Goal: Transaction & Acquisition: Purchase product/service

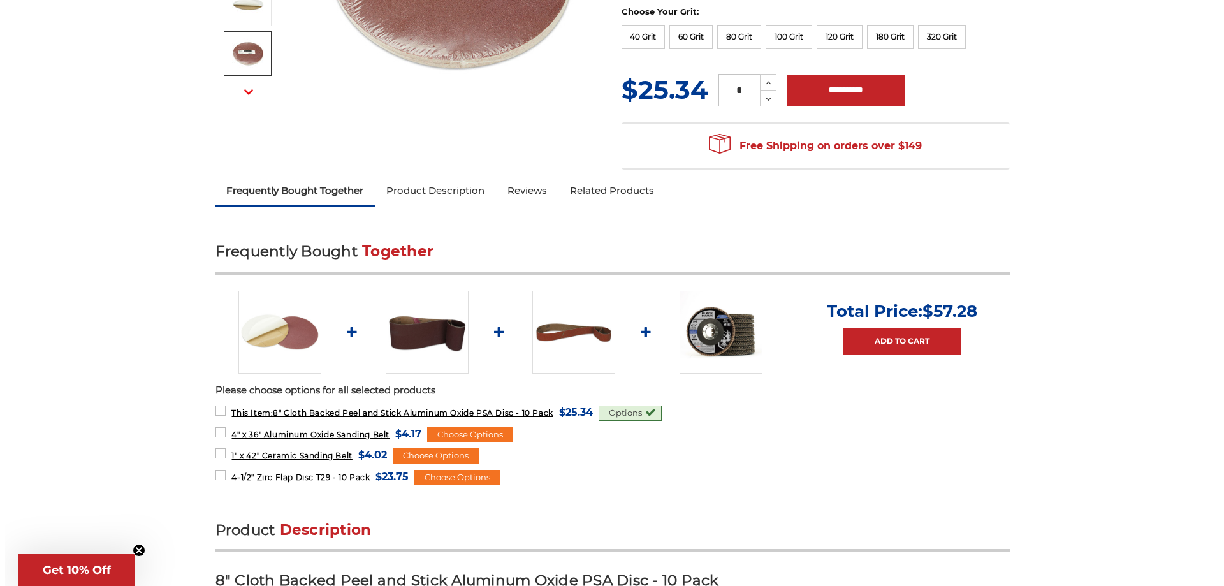
scroll to position [319, 0]
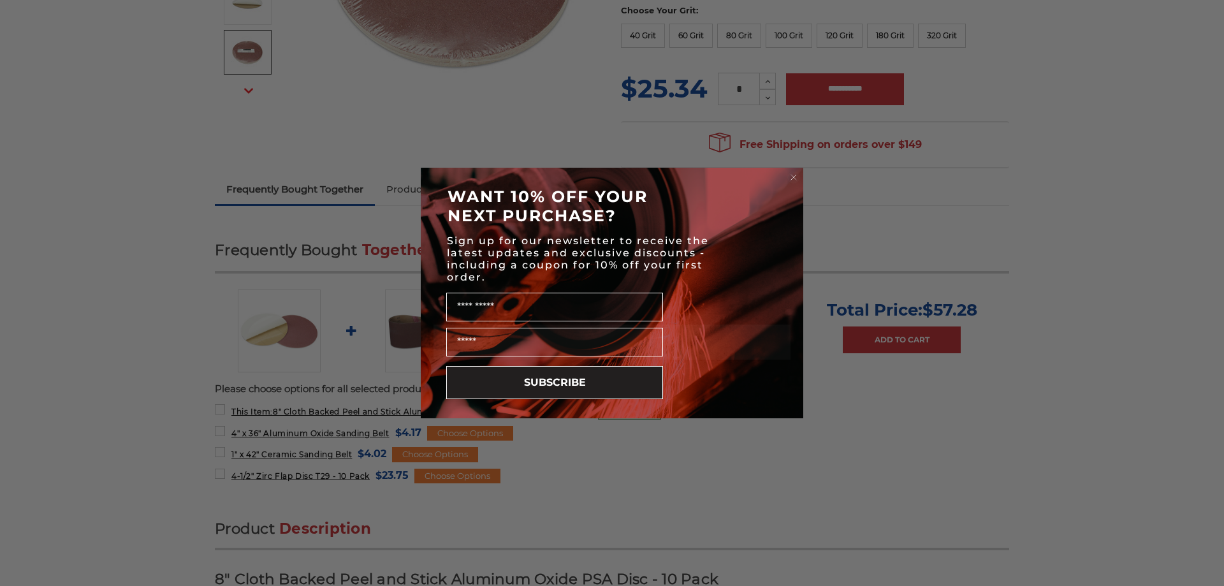
click at [616, 493] on div "Close dialog WANT 10% OFF YOUR NEXT PURCHASE? Sign up for our newsletter to rec…" at bounding box center [612, 293] width 1224 height 586
click at [865, 447] on div "Close dialog WANT 10% OFF YOUR NEXT PURCHASE? Sign up for our newsletter to rec…" at bounding box center [612, 293] width 1224 height 586
click at [159, 377] on div "Close dialog WANT 10% OFF YOUR NEXT PURCHASE? Sign up for our newsletter to rec…" at bounding box center [612, 293] width 1224 height 586
click at [773, 181] on div "WANT 10% OFF YOUR NEXT PURCHASE?" at bounding box center [611, 205] width 357 height 51
click at [781, 182] on div "WANT 10% OFF YOUR NEXT PURCHASE?" at bounding box center [611, 205] width 357 height 51
